Goal: Task Accomplishment & Management: Manage account settings

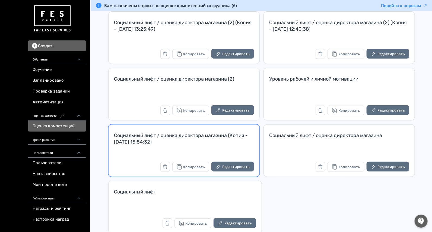
scroll to position [68, 0]
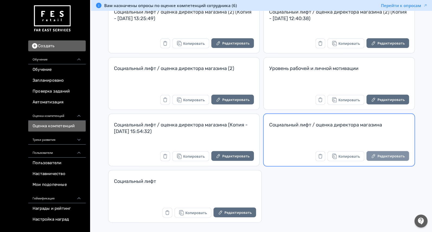
click at [378, 155] on button "Редактировать" at bounding box center [388, 156] width 43 height 10
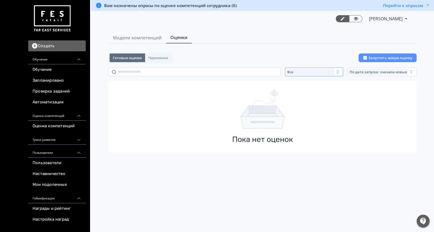
click at [292, 70] on span "Все" at bounding box center [290, 72] width 6 height 4
click at [293, 92] on span "Активные" at bounding box center [302, 93] width 20 height 5
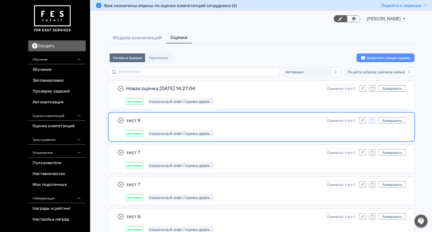
click at [372, 120] on icon "button" at bounding box center [372, 120] width 4 height 5
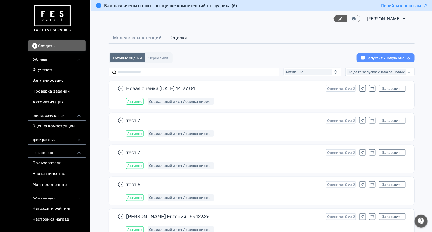
click at [371, 121] on icon "button" at bounding box center [372, 120] width 4 height 5
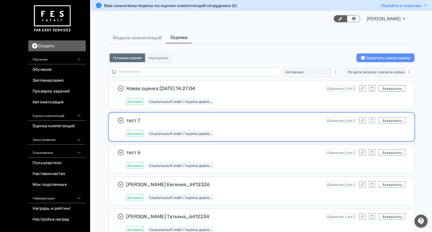
click at [370, 120] on button "button" at bounding box center [372, 120] width 7 height 7
click at [371, 120] on icon "button" at bounding box center [372, 121] width 3 height 2
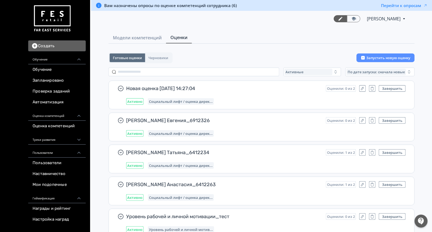
click at [191, 16] on div "Светлана Илюхина PRO Повысьте эффективность платформы при помощи дополнительных…" at bounding box center [261, 19] width 291 height 16
click at [133, 39] on span "Модели компетенций" at bounding box center [137, 37] width 49 height 7
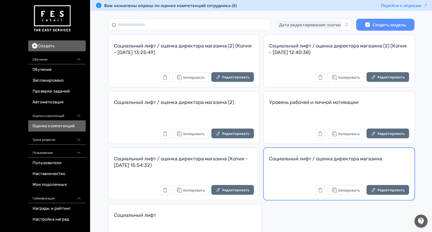
scroll to position [68, 0]
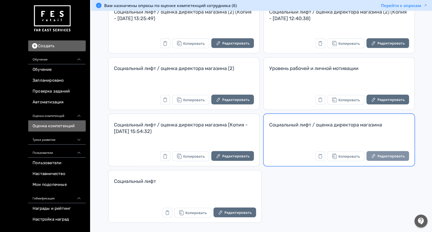
click at [374, 157] on icon "button" at bounding box center [373, 155] width 5 height 5
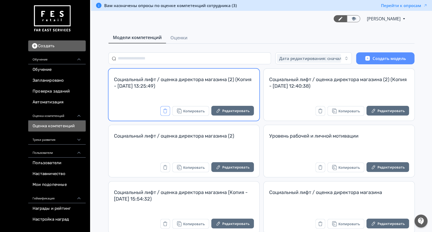
click at [169, 110] on button "button" at bounding box center [165, 111] width 10 height 10
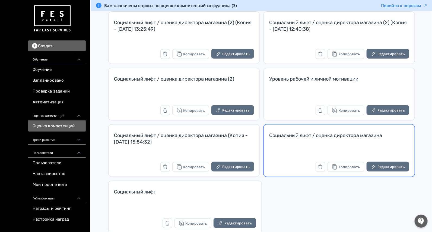
scroll to position [68, 0]
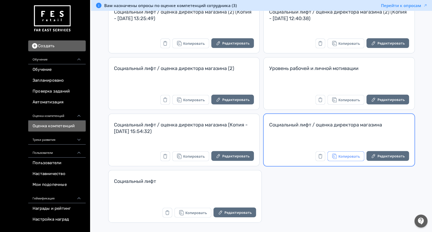
click at [346, 157] on button "Копировать" at bounding box center [346, 156] width 37 height 10
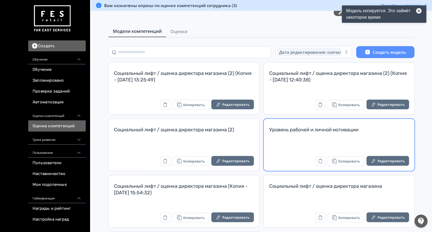
scroll to position [0, 0]
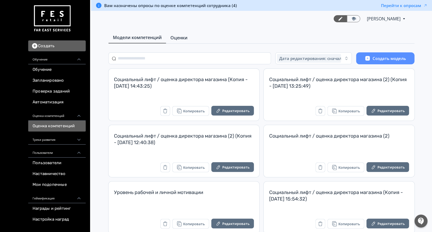
click at [183, 38] on span "Оценки" at bounding box center [178, 37] width 17 height 7
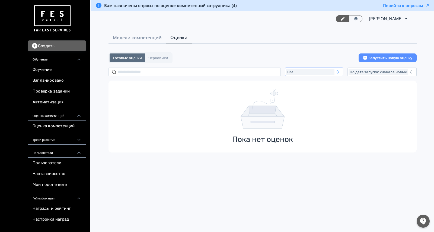
click at [310, 72] on div "Все" at bounding box center [310, 72] width 48 height 7
click at [311, 102] on span "Завершенные" at bounding box center [306, 103] width 28 height 5
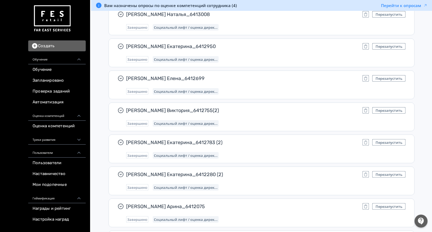
scroll to position [204, 0]
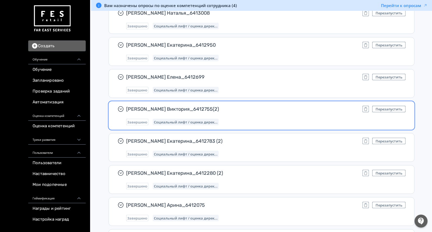
click at [279, 123] on div "Завершено Социальный лифт / оценка дирек..." at bounding box center [266, 122] width 280 height 7
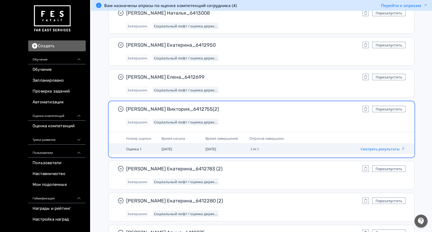
click at [385, 148] on button "Смотреть результаты" at bounding box center [383, 149] width 45 height 4
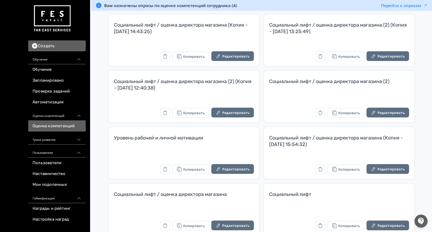
scroll to position [68, 0]
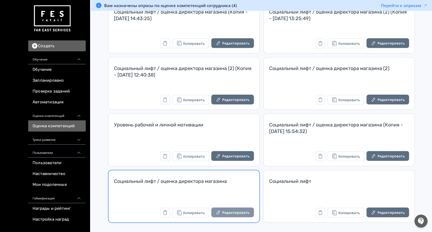
click at [248, 212] on button "Редактировать" at bounding box center [232, 213] width 43 height 10
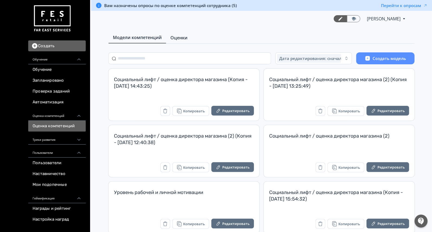
click at [182, 34] on link "Оценки" at bounding box center [179, 37] width 26 height 11
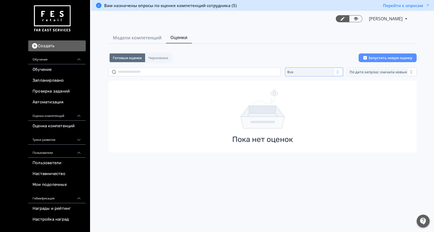
click at [299, 72] on div "Все" at bounding box center [310, 72] width 48 height 7
click at [300, 92] on span "Активные" at bounding box center [302, 93] width 20 height 5
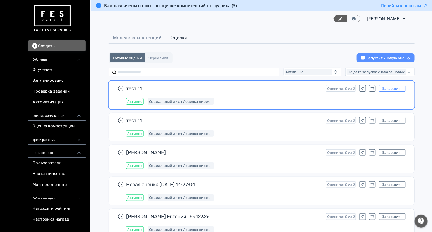
click at [393, 90] on button "Завершить" at bounding box center [392, 88] width 27 height 7
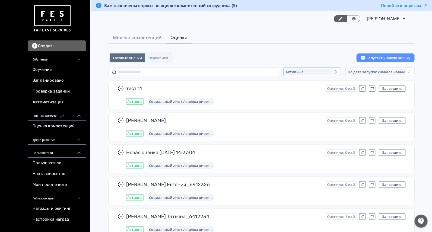
click at [303, 74] on div "Активные" at bounding box center [309, 72] width 48 height 7
click at [302, 100] on button "Завершенные" at bounding box center [338, 104] width 95 height 10
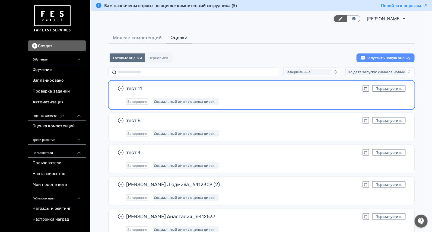
click at [340, 94] on div "тест 11 Перезапустить Завершено Социальный лифт / оценка дирек..." at bounding box center [266, 95] width 280 height 20
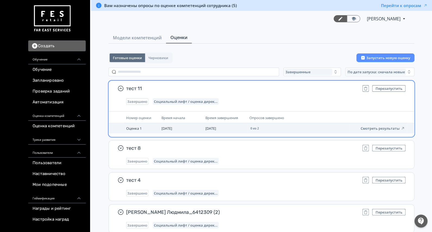
click at [378, 125] on td "Смотреть результаты" at bounding box center [379, 128] width 58 height 10
click at [381, 128] on button "Смотреть результаты" at bounding box center [383, 128] width 45 height 4
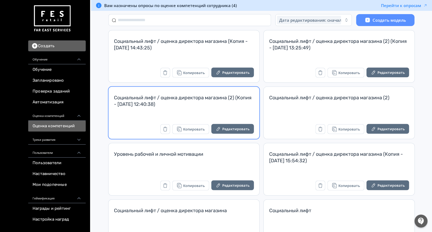
scroll to position [68, 0]
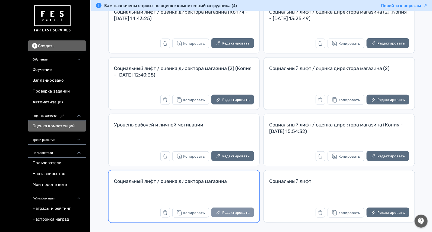
click at [238, 212] on button "Редактировать" at bounding box center [232, 213] width 43 height 10
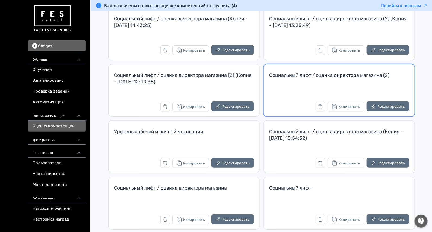
scroll to position [68, 0]
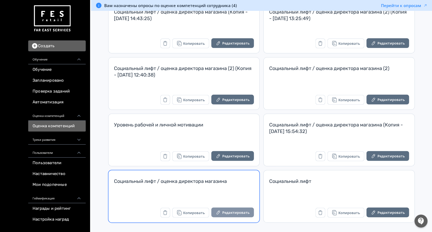
click at [239, 215] on button "Редактировать" at bounding box center [232, 213] width 43 height 10
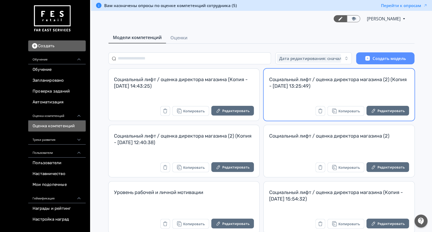
scroll to position [68, 0]
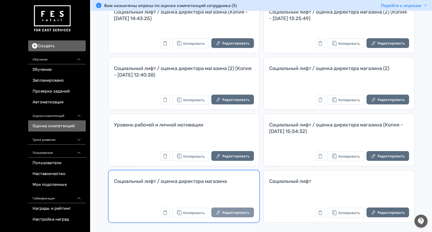
click at [221, 214] on icon "button" at bounding box center [218, 212] width 5 height 5
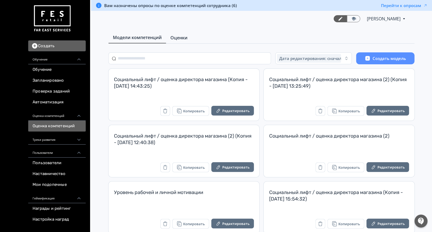
click at [176, 40] on span "Оценки" at bounding box center [178, 37] width 17 height 7
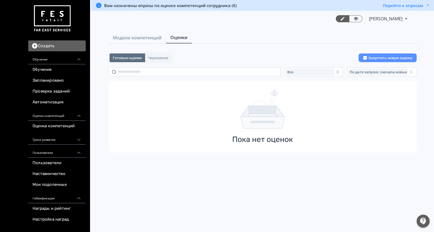
click at [288, 76] on div "Готовые оценки Черновики Запустить новую оценку Все По дате запуска: сначала но…" at bounding box center [263, 102] width 308 height 100
click at [289, 73] on span "Все" at bounding box center [290, 72] width 6 height 4
click at [297, 91] on span "Активные" at bounding box center [302, 93] width 20 height 5
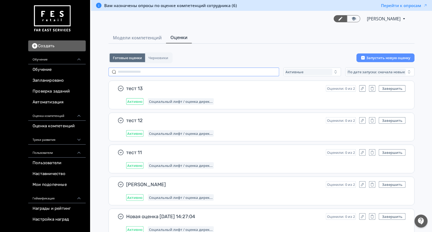
click at [179, 75] on input "text" at bounding box center [194, 72] width 171 height 9
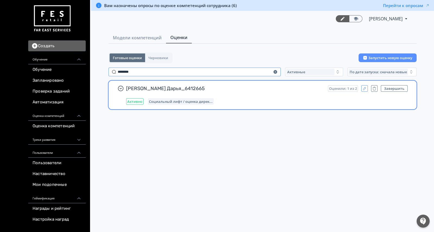
type input "********"
click at [367, 86] on button "button" at bounding box center [364, 88] width 7 height 7
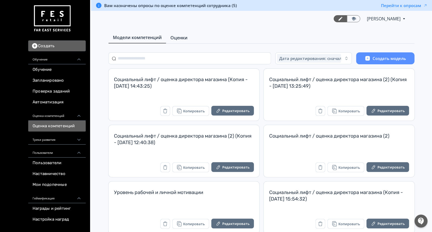
click at [182, 35] on span "Оценки" at bounding box center [178, 37] width 17 height 7
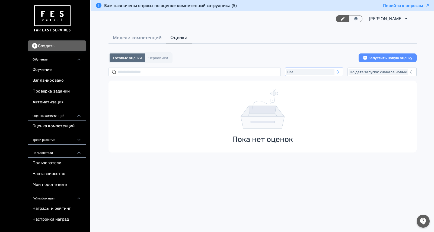
click at [294, 74] on div "Все" at bounding box center [310, 72] width 48 height 7
click at [297, 89] on button "Активные" at bounding box center [339, 94] width 95 height 10
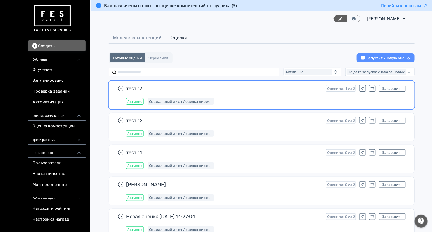
click at [275, 97] on div "тест 13 Оценили: 1 из 2 Завершить Активно Социальный лифт / оценка дирек..." at bounding box center [266, 95] width 280 height 20
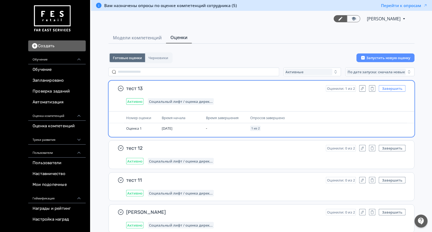
click at [396, 88] on button "Завершить" at bounding box center [392, 88] width 27 height 7
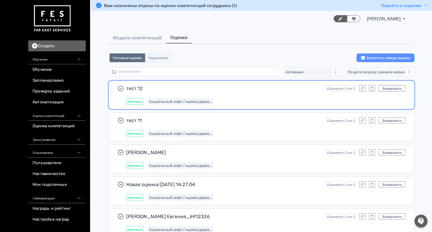
click at [229, 88] on span "тест 12" at bounding box center [223, 88] width 195 height 7
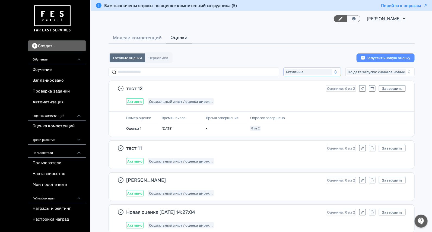
click at [290, 74] on div "Активные" at bounding box center [309, 72] width 48 height 7
click at [296, 101] on span "Завершенные" at bounding box center [305, 103] width 28 height 5
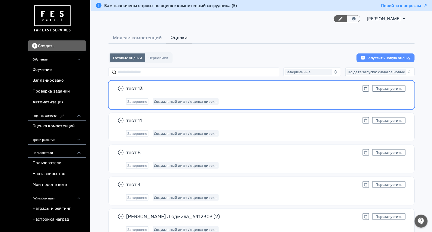
click at [304, 97] on div "тест 13 Перезапустить Завершено Социальный лифт / оценка дирек..." at bounding box center [266, 95] width 280 height 20
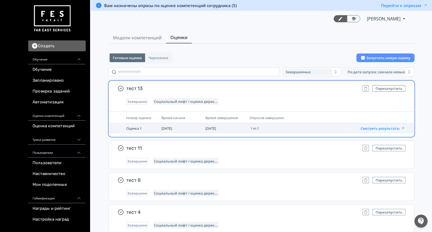
click at [386, 128] on button "Смотреть результаты" at bounding box center [383, 128] width 45 height 4
